Goal: Transaction & Acquisition: Purchase product/service

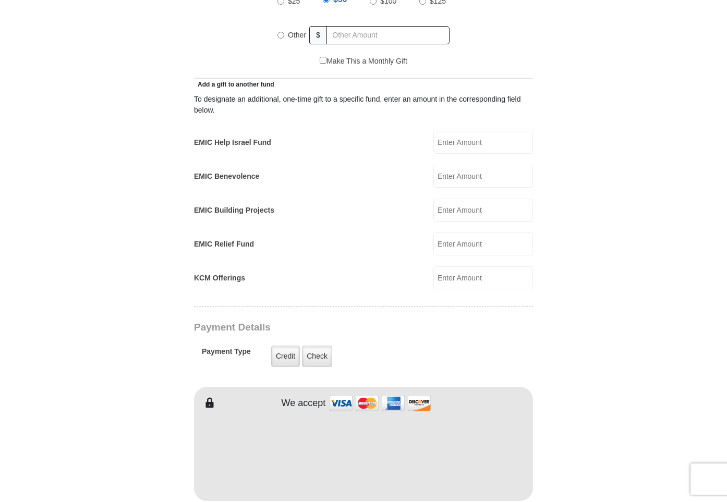
scroll to position [544, 0]
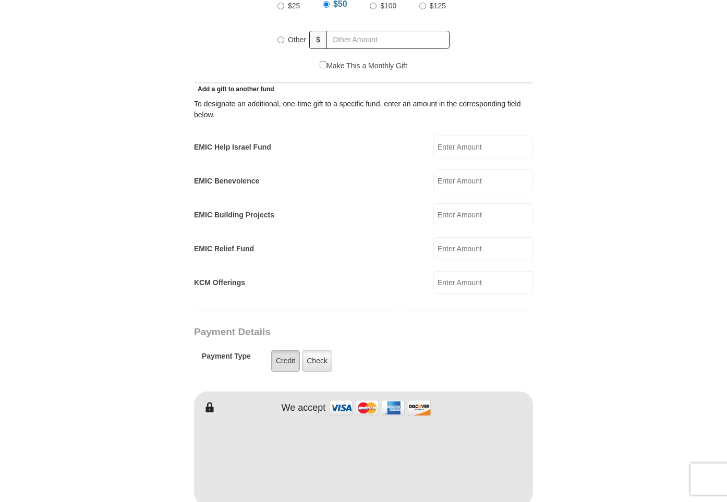
click at [283, 350] on label "Credit" at bounding box center [285, 360] width 29 height 21
click at [0, 0] on input "Credit" at bounding box center [0, 0] width 0 height 0
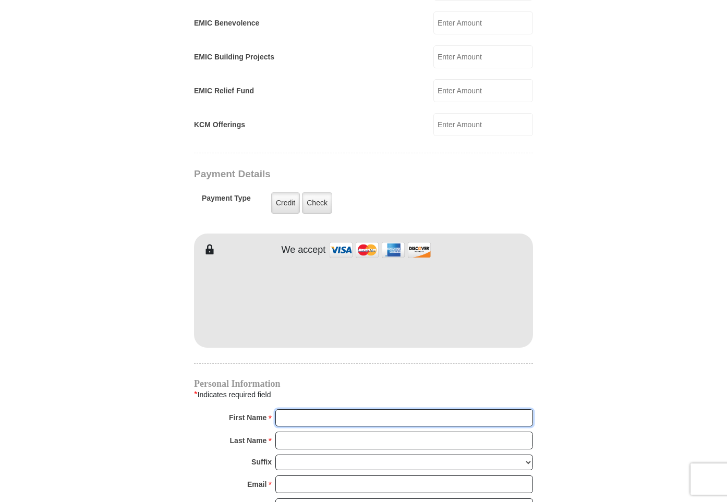
scroll to position [707, 0]
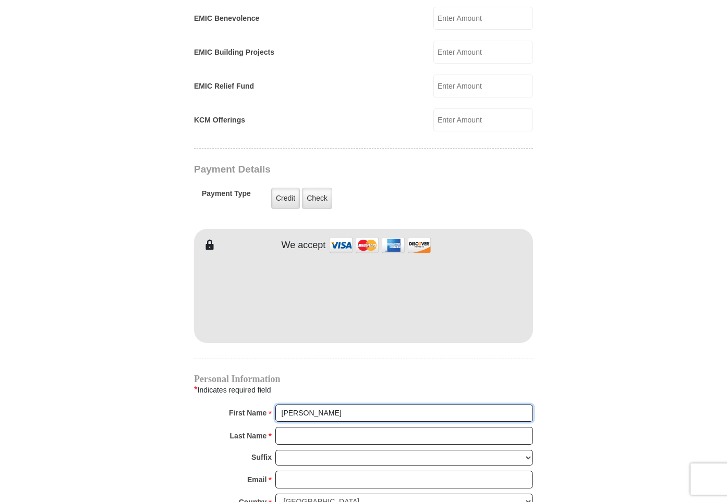
type input "[PERSON_NAME]"
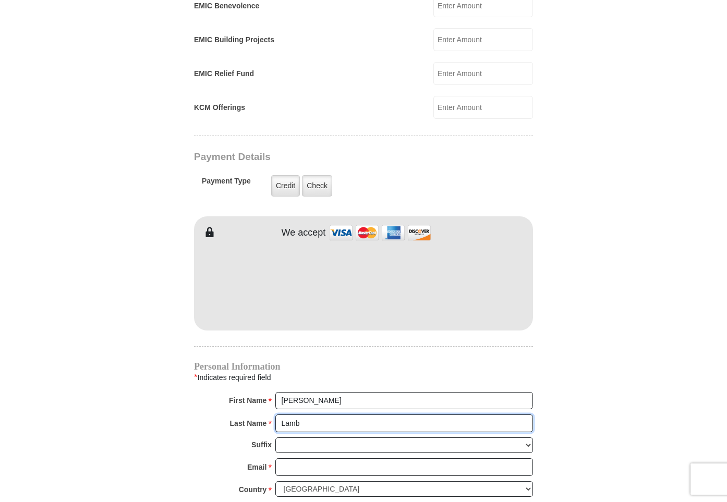
scroll to position [718, 1]
type input "Lamb"
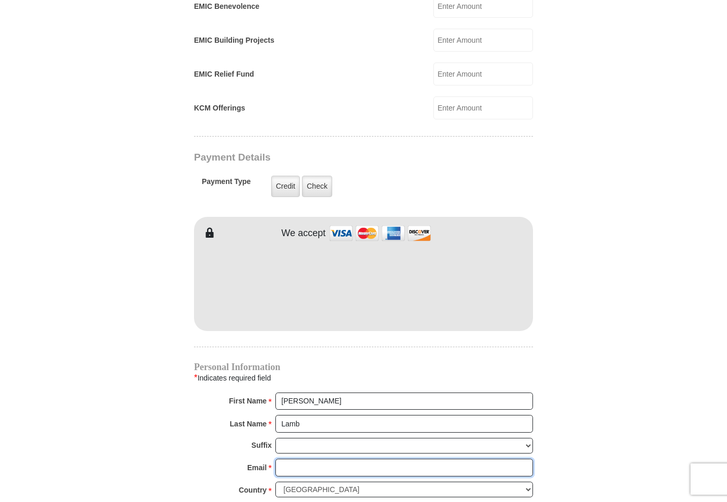
scroll to position [719, 0]
type input "[EMAIL_ADDRESS][DOMAIN_NAME]"
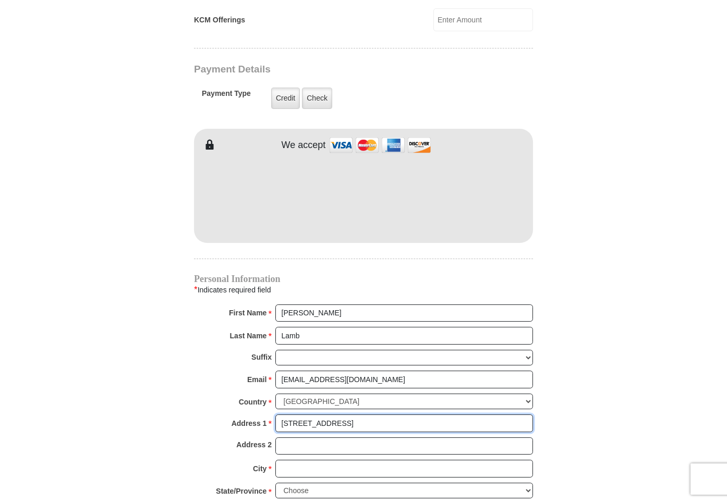
scroll to position [806, 0]
type input "[STREET_ADDRESS]"
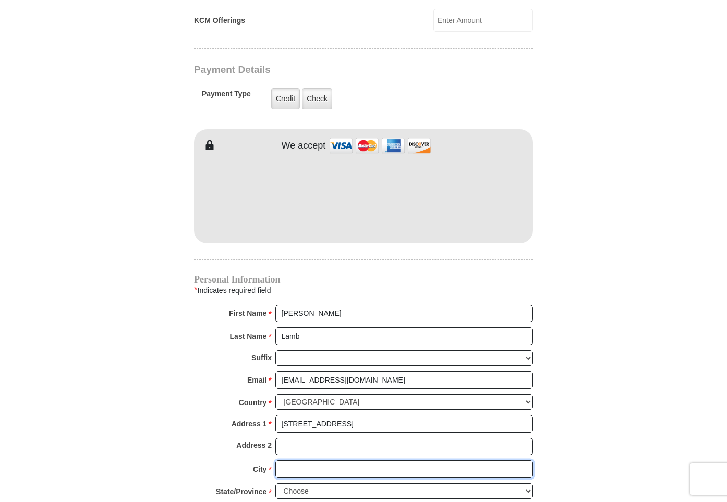
scroll to position [806, 0]
type input "[PERSON_NAME]"
select select "SC"
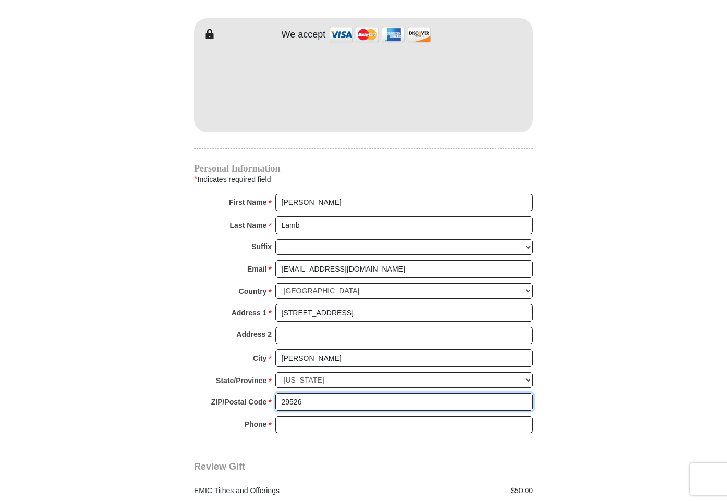
scroll to position [917, 0]
type input "29526"
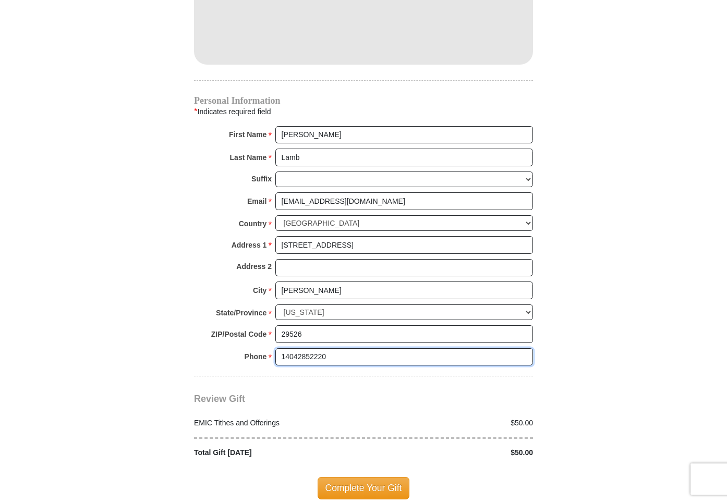
scroll to position [980, 1]
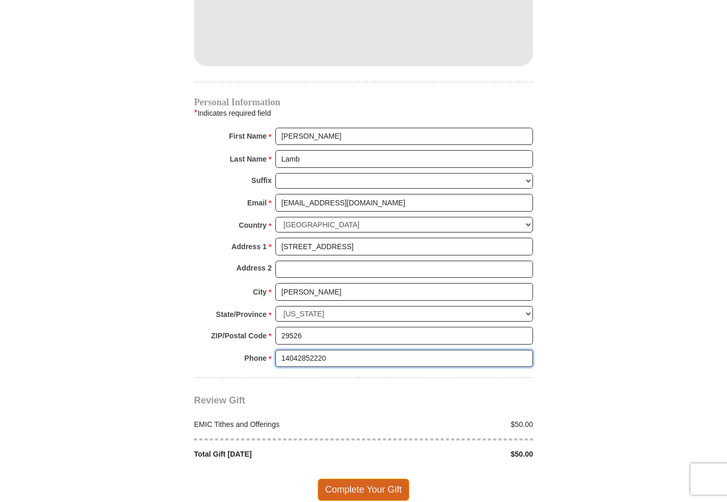
type input "14042852220"
click at [367, 478] on span "Complete Your Gift" at bounding box center [363, 489] width 92 height 22
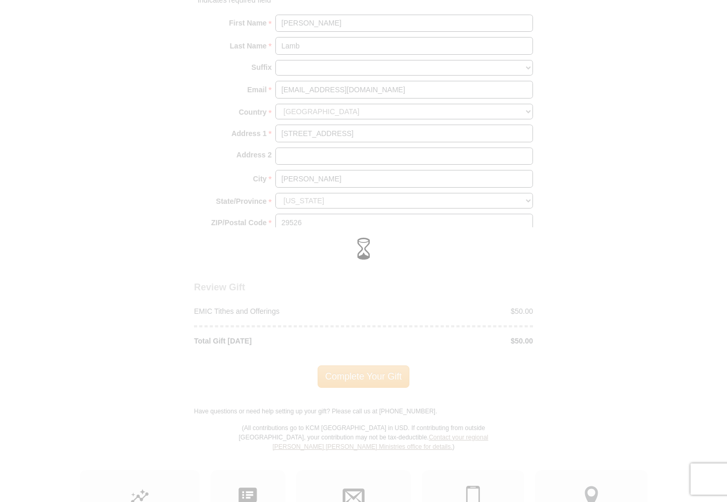
scroll to position [1097, 0]
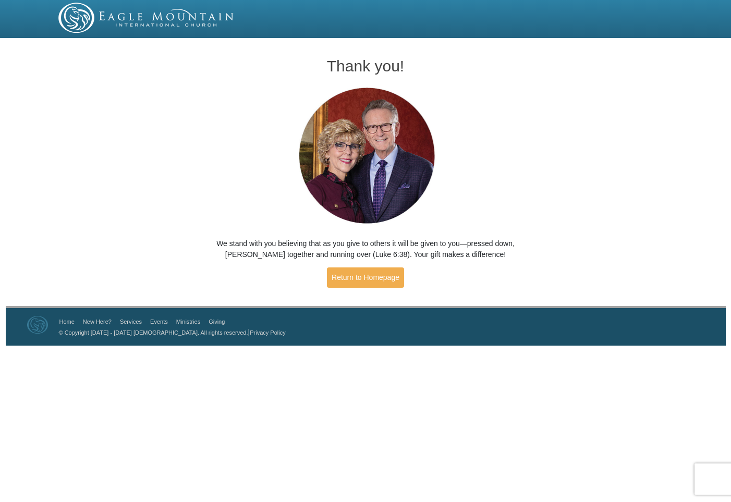
scroll to position [0, 1]
